Goal: Task Accomplishment & Management: Use online tool/utility

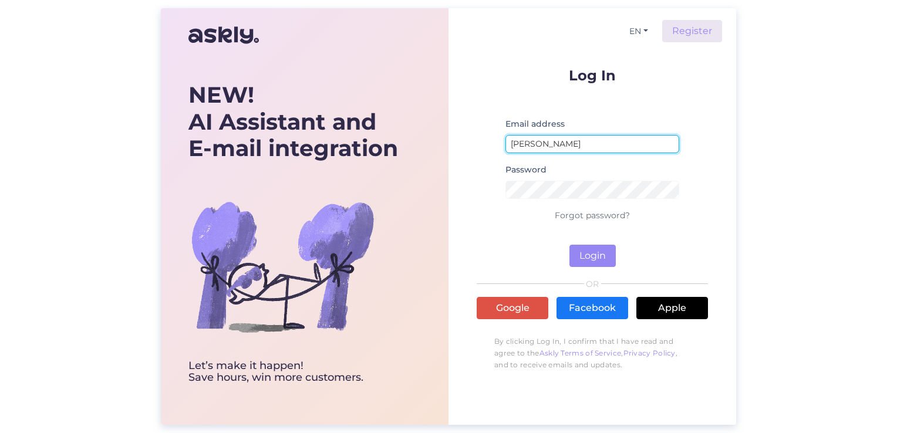
click at [566, 143] on input "[PERSON_NAME]" at bounding box center [592, 144] width 174 height 18
drag, startPoint x: 573, startPoint y: 143, endPoint x: 461, endPoint y: 144, distance: 112.1
click at [461, 142] on div "EN Register Log In Email address [PERSON_NAME] Password Forgot password? Login …" at bounding box center [592, 216] width 288 height 417
type input "[EMAIL_ADDRESS][DOMAIN_NAME]"
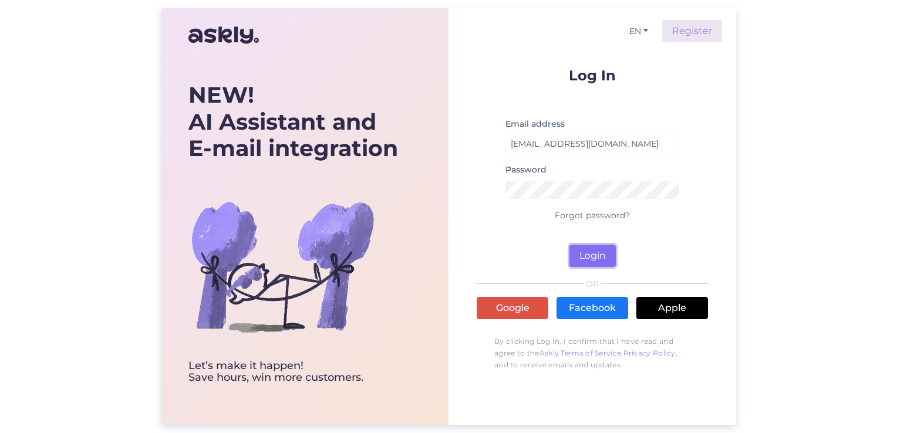
click at [591, 254] on button "Login" at bounding box center [592, 256] width 46 height 22
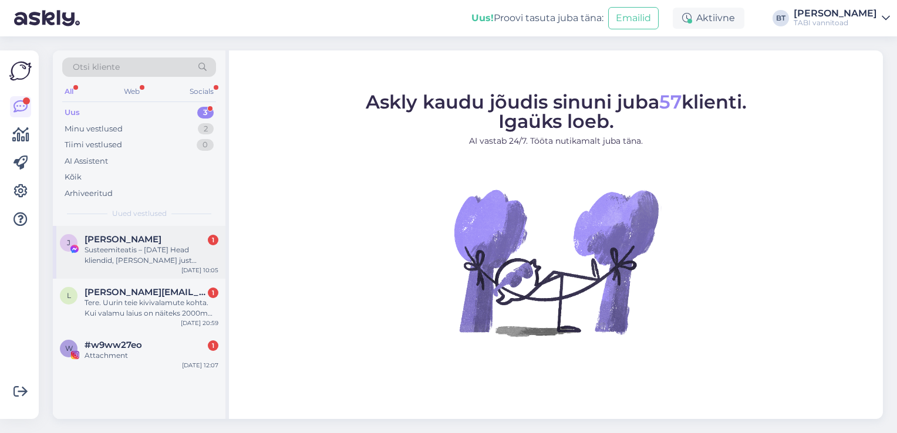
click at [120, 256] on div "Susteemiteatis – [DATE] Head kliendid, [PERSON_NAME] just tagasisidet teie lehe…" at bounding box center [152, 255] width 134 height 21
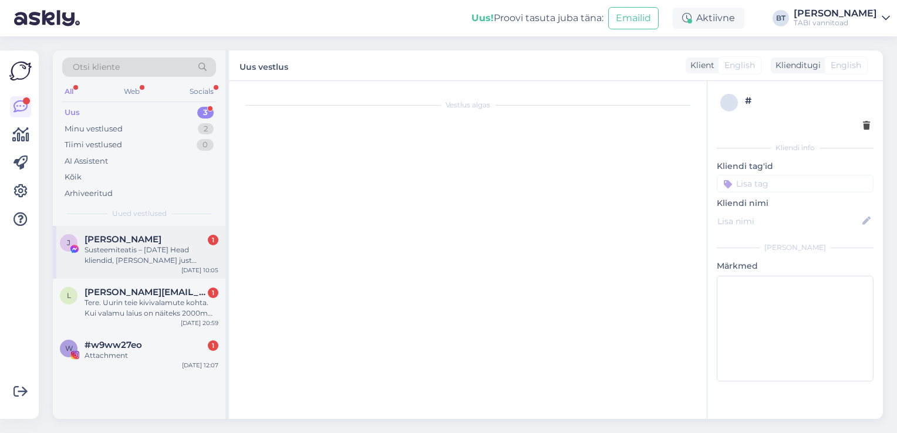
scroll to position [25, 0]
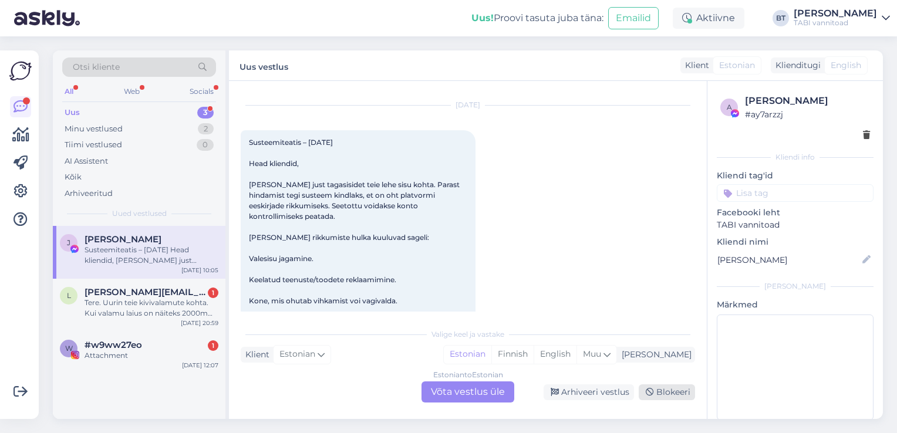
click at [663, 391] on div "Blokeeri" at bounding box center [666, 392] width 56 height 16
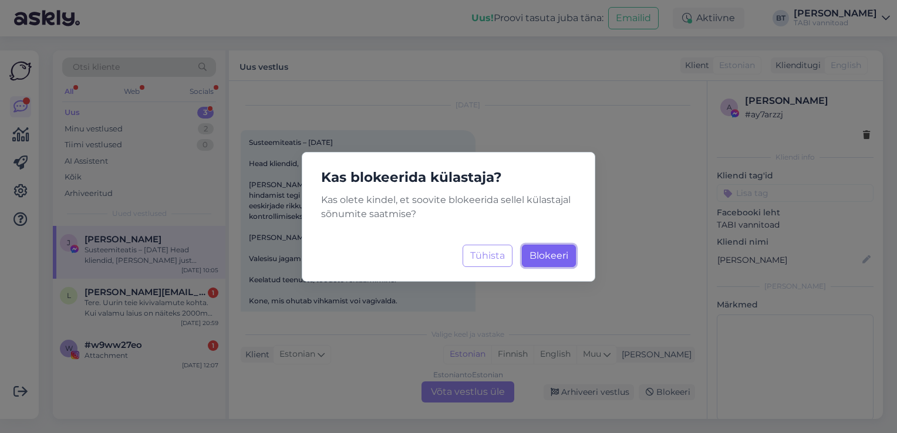
click at [553, 255] on span "Blokeeri" at bounding box center [548, 255] width 39 height 11
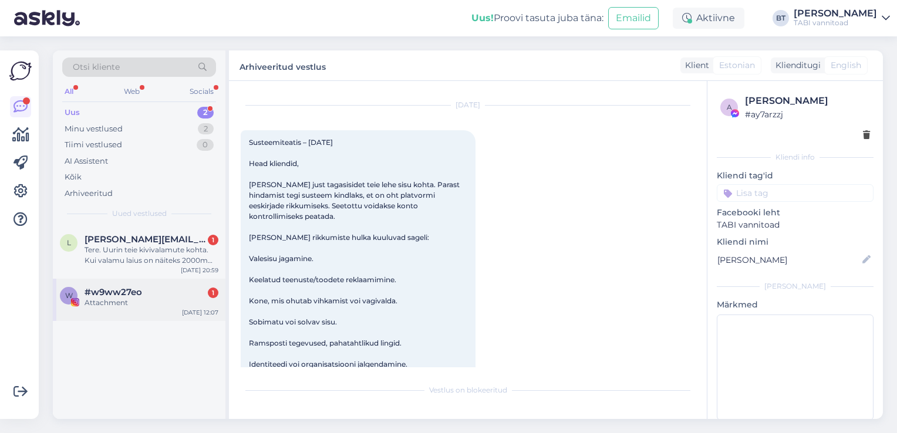
click at [127, 302] on div "Attachment" at bounding box center [152, 303] width 134 height 11
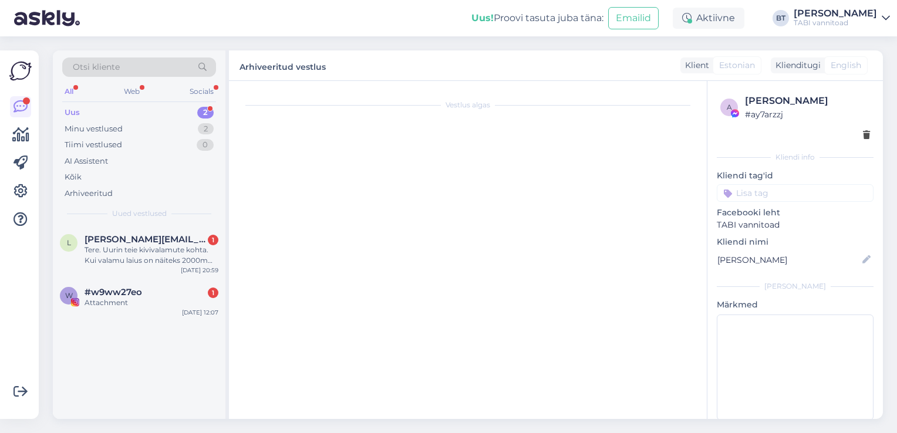
scroll to position [0, 0]
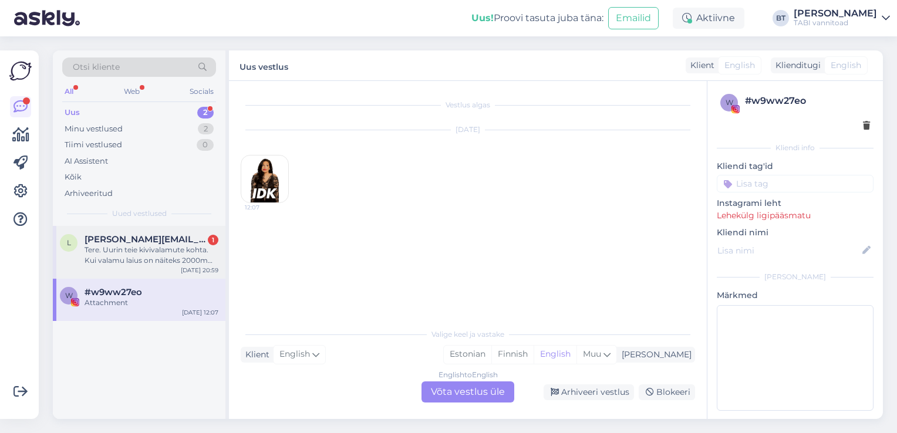
click at [132, 265] on div "l [PERSON_NAME][EMAIL_ADDRESS][DOMAIN_NAME] 1 Tere. Uurin teie kivivalamute koh…" at bounding box center [139, 252] width 173 height 53
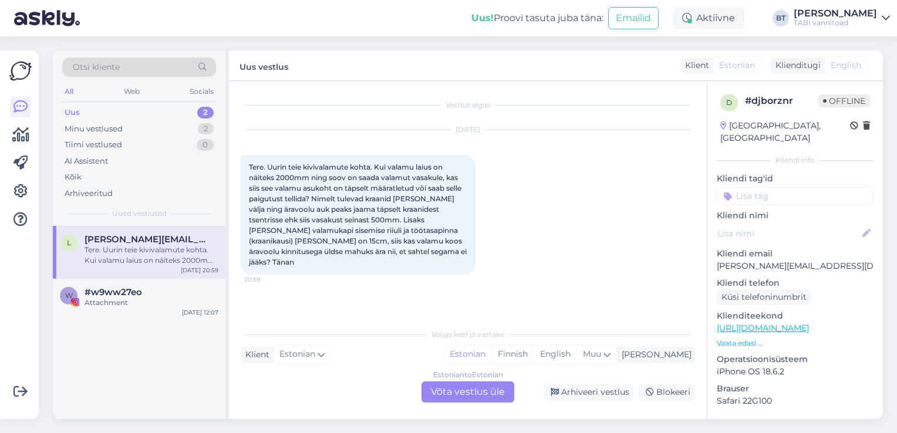
click at [479, 390] on div "Estonian to Estonian Võta vestlus üle" at bounding box center [467, 391] width 93 height 21
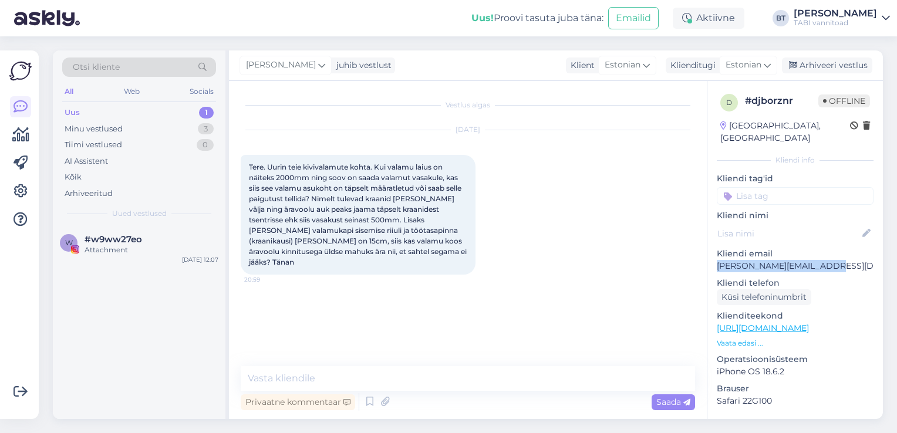
drag, startPoint x: 836, startPoint y: 251, endPoint x: 711, endPoint y: 257, distance: 125.7
click at [711, 257] on div "d # djborznr Offline [GEOGRAPHIC_DATA], [GEOGRAPHIC_DATA] Kliendi info Kliendi …" at bounding box center [794, 328] width 175 height 495
copy p "[PERSON_NAME][EMAIL_ADDRESS][DOMAIN_NAME]"
